Goal: Information Seeking & Learning: Find specific fact

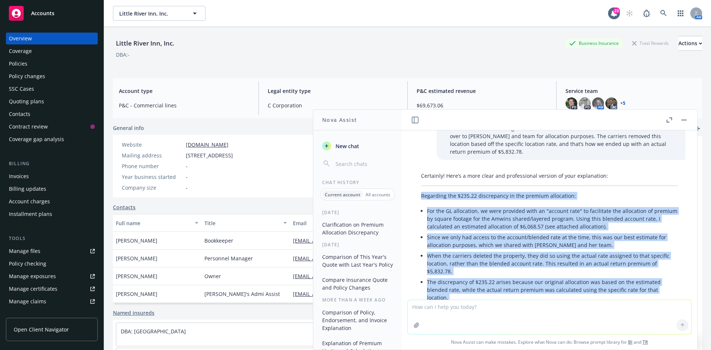
scroll to position [112, 0]
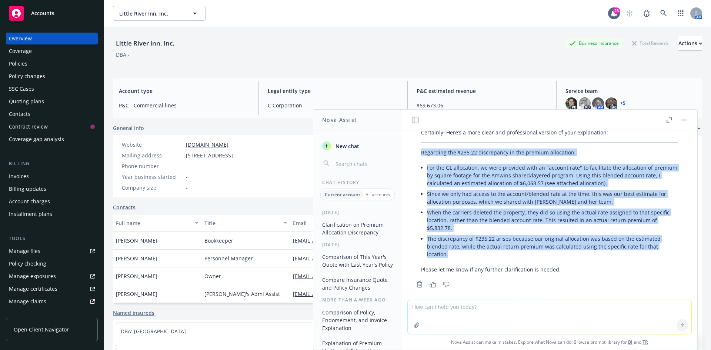
drag, startPoint x: 421, startPoint y: 220, endPoint x: 494, endPoint y: 244, distance: 76.8
click at [494, 244] on div "Certainly! Here’s a more clear and professional version of your explanation: Re…" at bounding box center [550, 201] width 272 height 151
copy div "Regarding the $235.22 discrepancy in the premium allocation: For the GL allocat…"
